Goal: Information Seeking & Learning: Learn about a topic

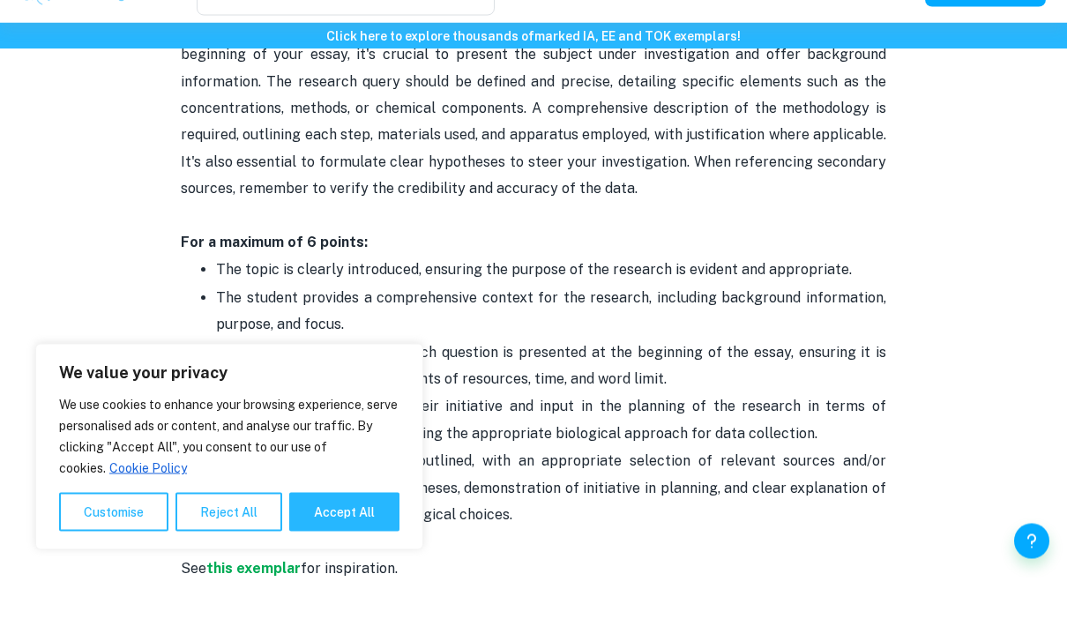
scroll to position [953, 0]
click at [225, 572] on button "Reject All" at bounding box center [228, 552] width 107 height 39
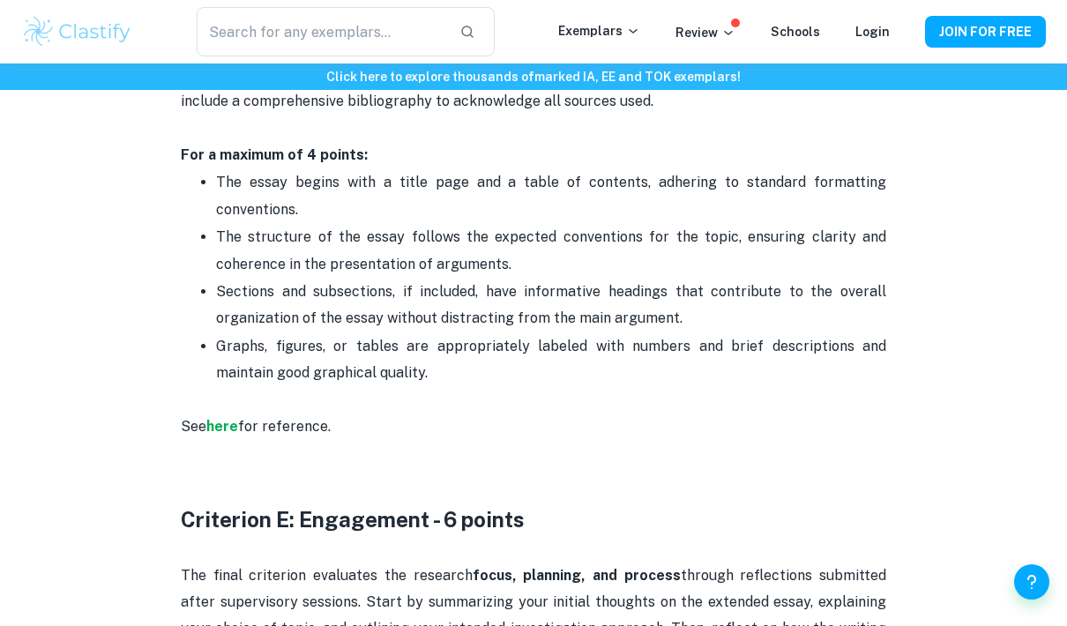
scroll to position [3108, 0]
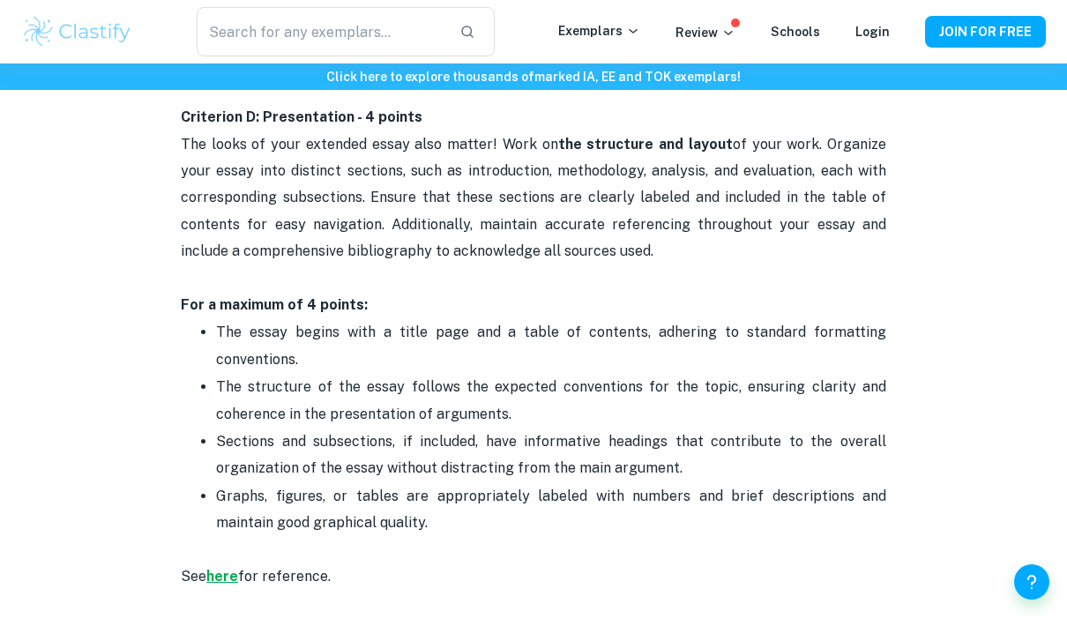
click at [234, 568] on strong "here" at bounding box center [222, 576] width 32 height 17
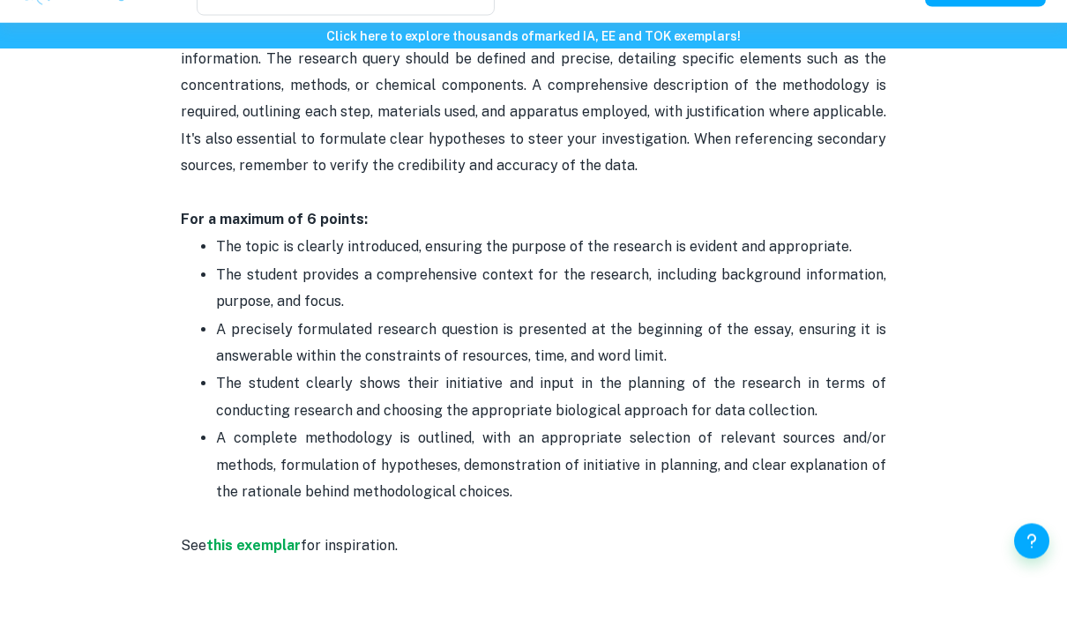
scroll to position [1139, 0]
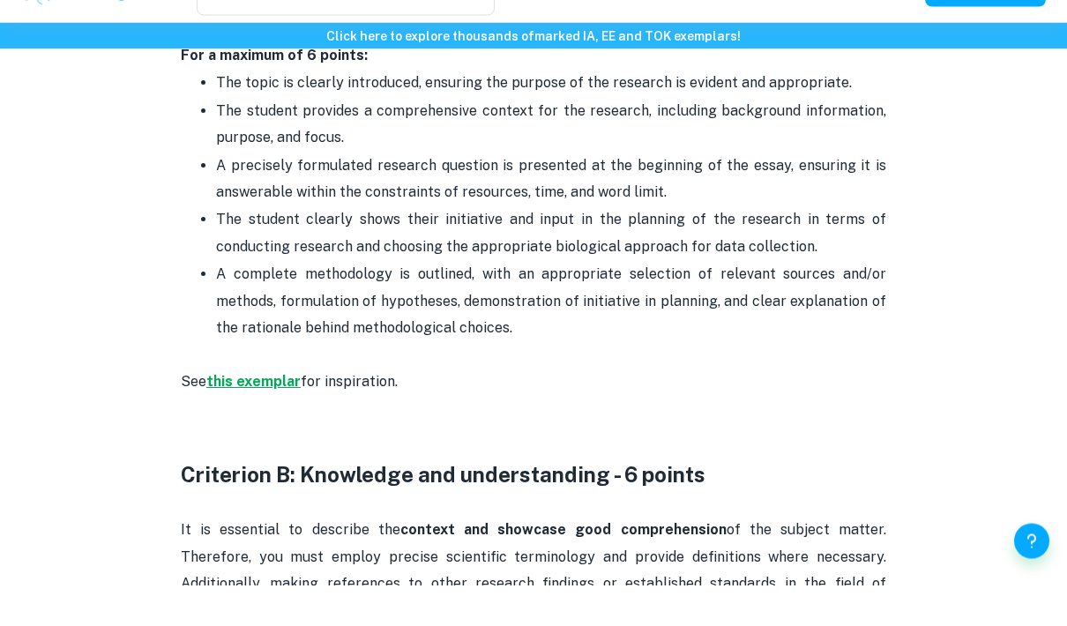
click at [277, 414] on strong "this exemplar" at bounding box center [253, 422] width 94 height 17
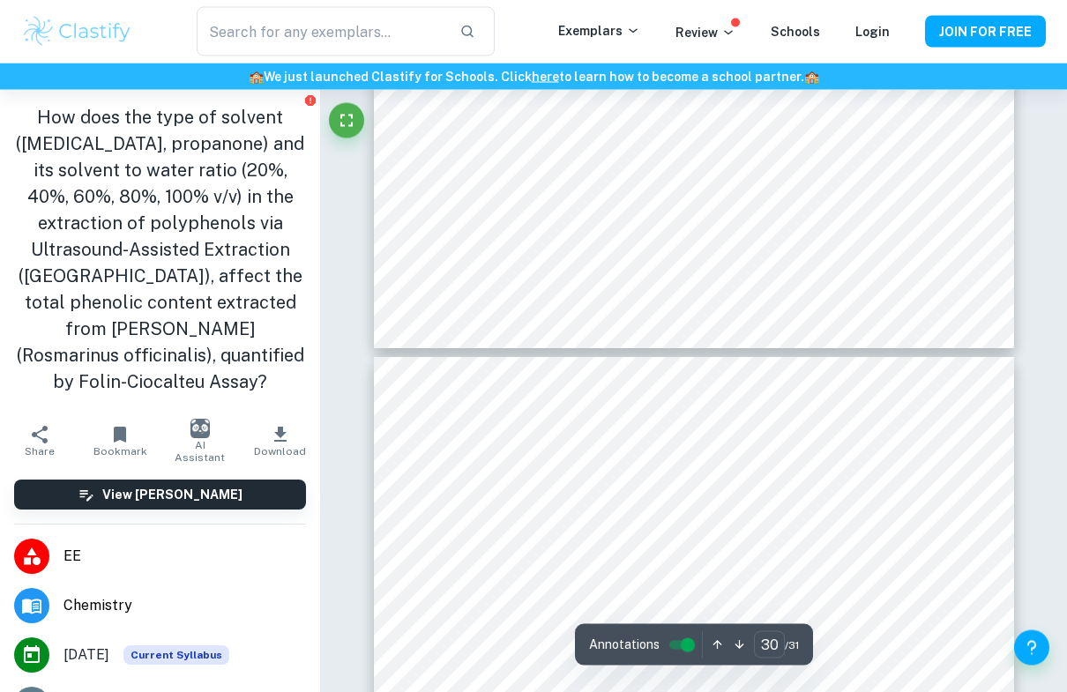
scroll to position [27530, 0]
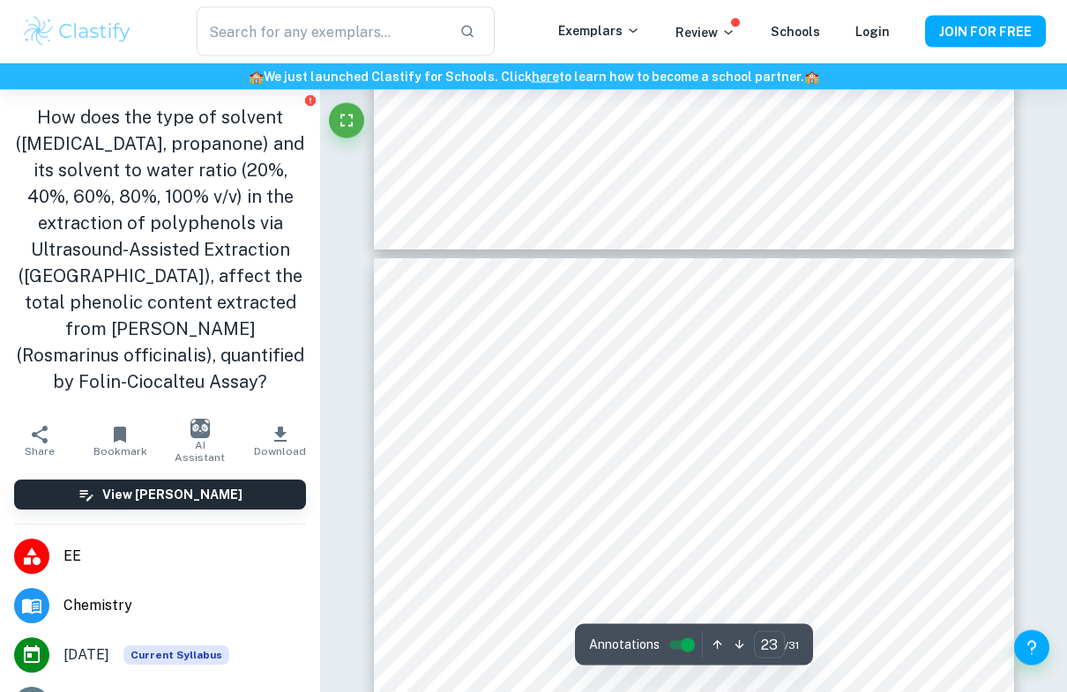
type input "22"
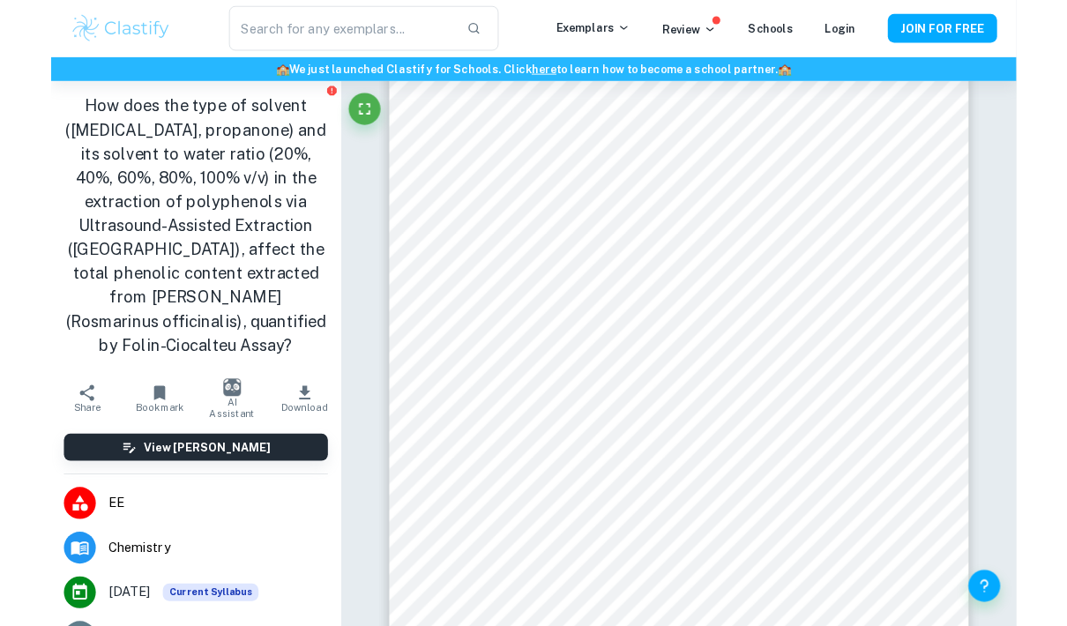
scroll to position [19806, 0]
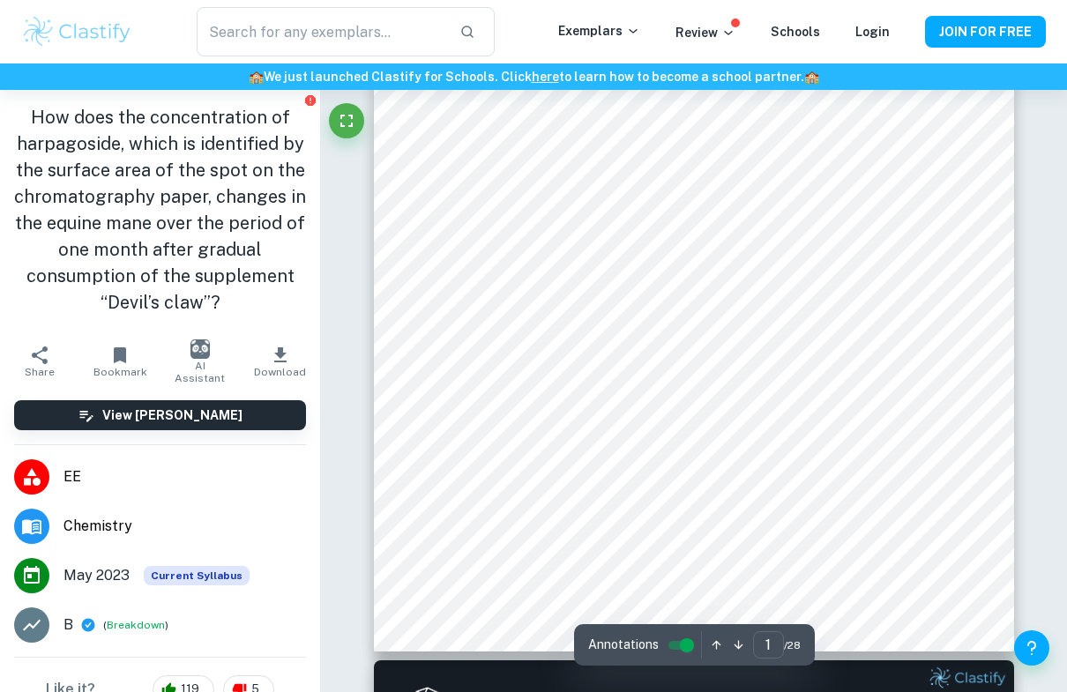
scroll to position [372, 0]
